Goal: Transaction & Acquisition: Download file/media

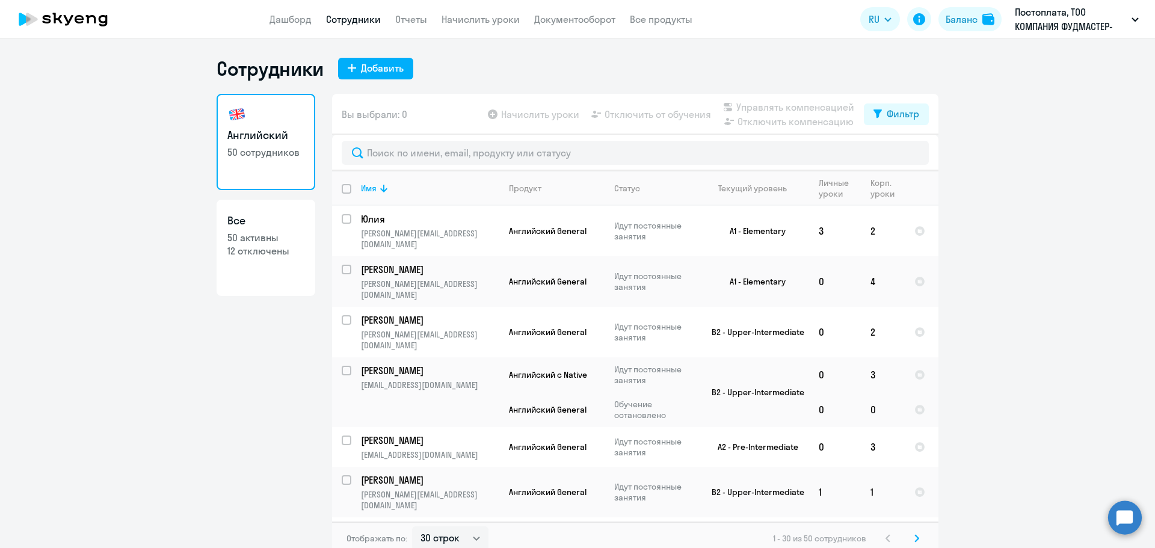
select select "30"
click at [655, 22] on link "Все продукты" at bounding box center [661, 19] width 63 height 12
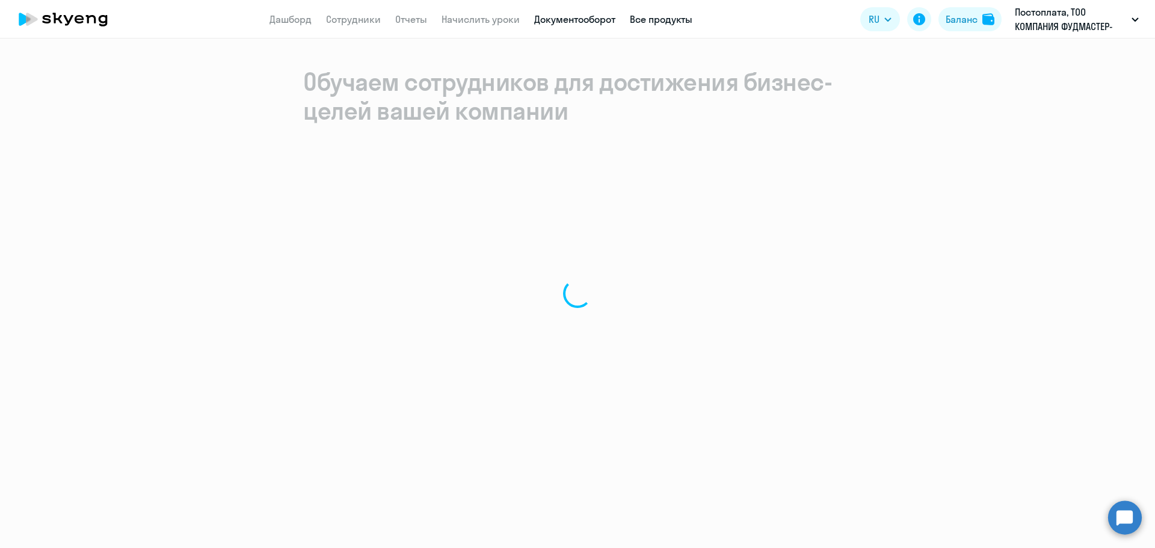
click at [597, 21] on link "Документооборот" at bounding box center [574, 19] width 81 height 12
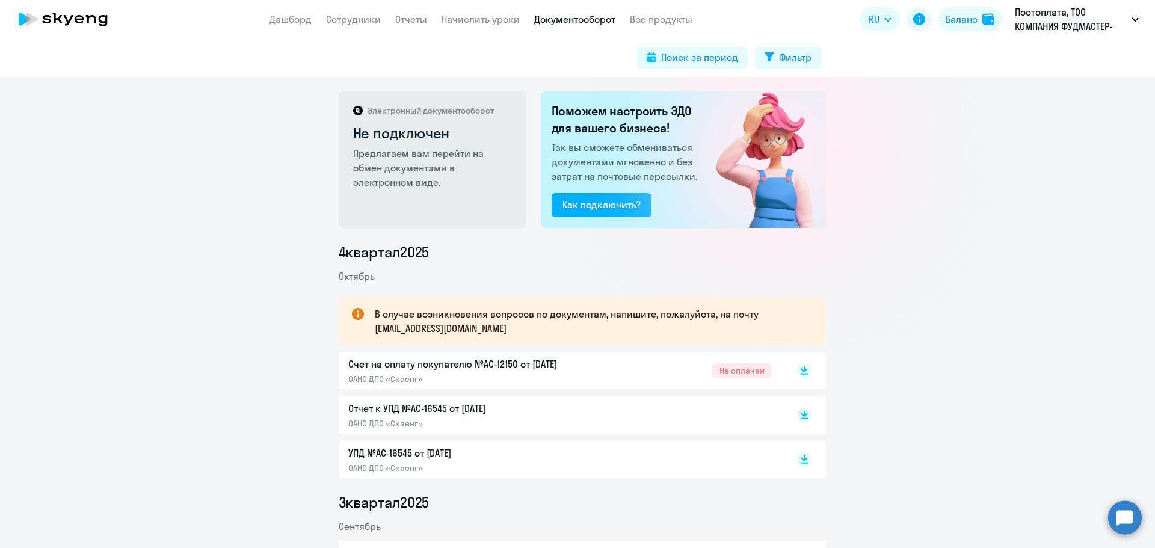
click at [420, 375] on p "ОАНО ДПО «Скаенг»" at bounding box center [474, 379] width 253 height 11
click at [799, 417] on rect at bounding box center [804, 415] width 14 height 14
click at [797, 460] on rect at bounding box center [804, 459] width 14 height 14
